Goal: Find specific page/section: Find specific page/section

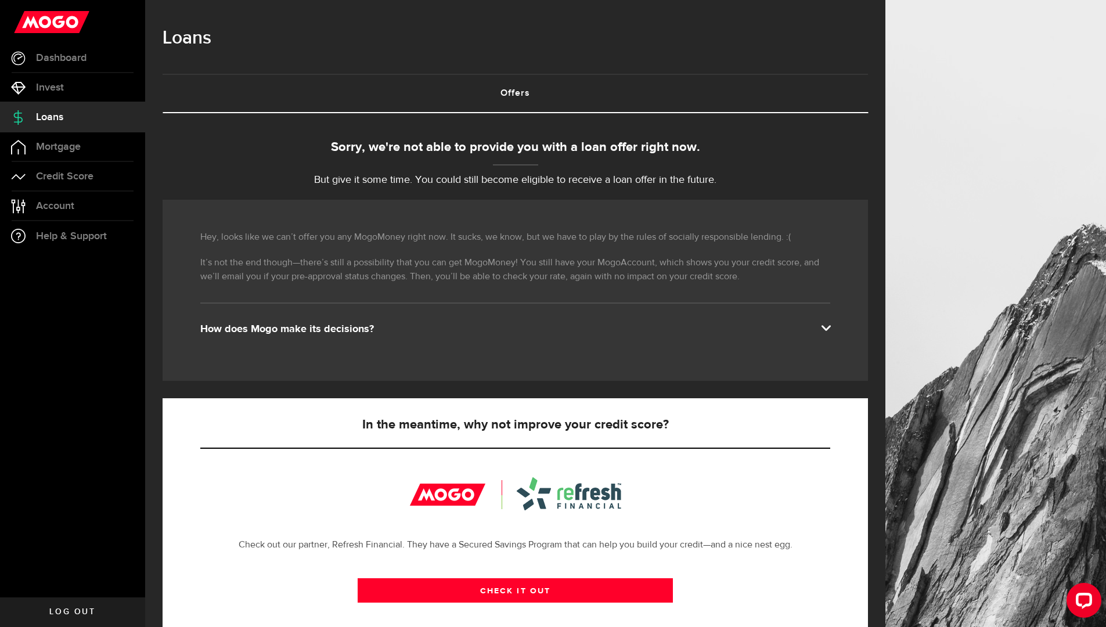
scroll to position [156, 0]
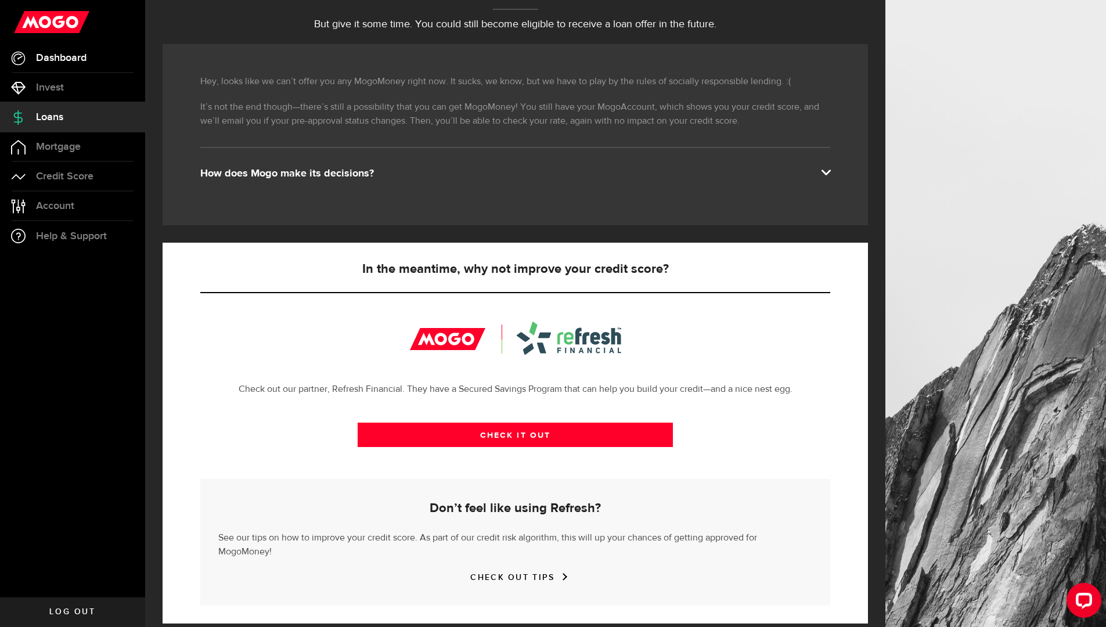
click at [75, 64] on link "Dashboard" at bounding box center [72, 58] width 145 height 29
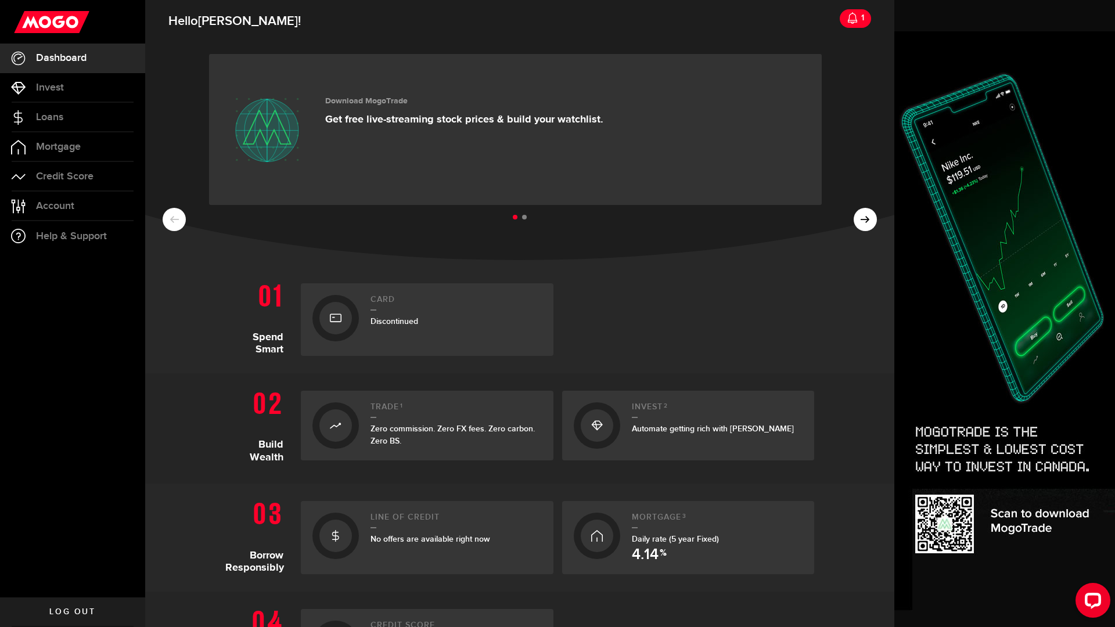
click at [330, 326] on icon at bounding box center [336, 318] width 12 height 19
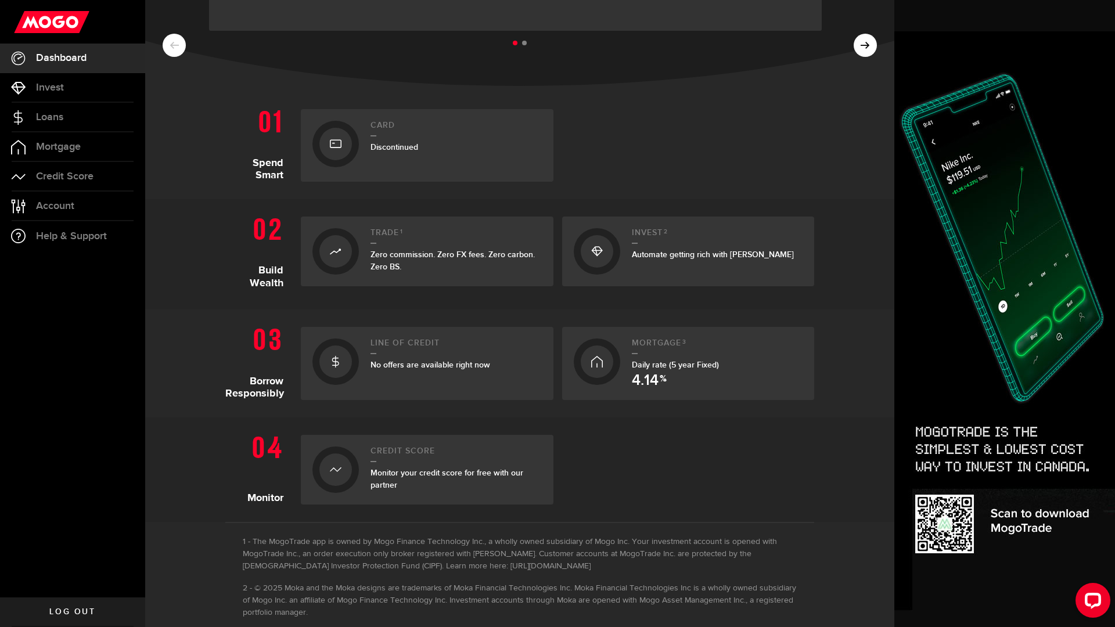
click at [338, 362] on div at bounding box center [335, 361] width 33 height 33
